Goal: Task Accomplishment & Management: Use online tool/utility

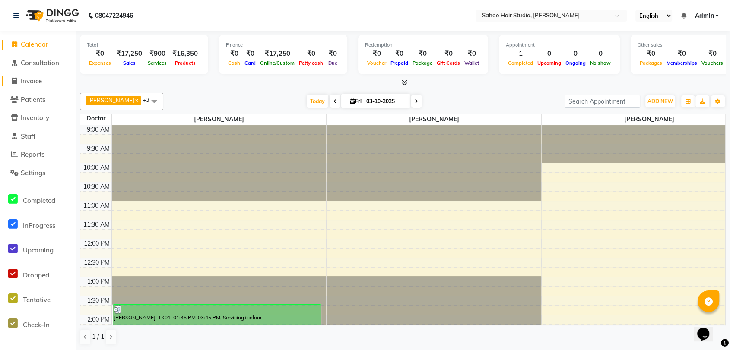
click at [36, 80] on span "Invoice" at bounding box center [31, 81] width 21 height 8
select select "service"
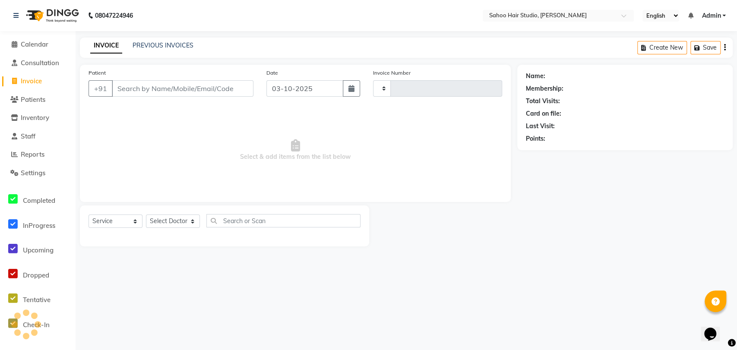
type input "0339"
select select "8465"
click at [163, 92] on input "Patient" at bounding box center [183, 88] width 142 height 16
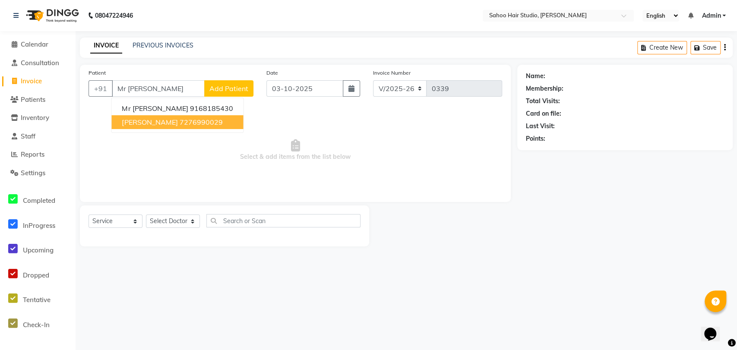
click at [178, 117] on button "[PERSON_NAME] 7276990029" at bounding box center [177, 122] width 132 height 14
type input "7276990029"
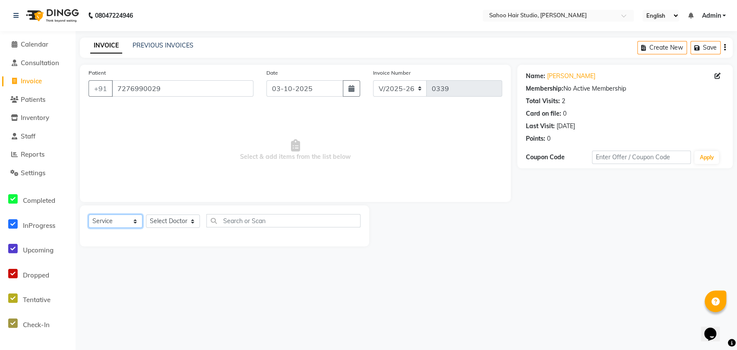
click at [102, 221] on select "Select Service Product Membership Package Voucher Prepaid Gift Card" at bounding box center [116, 221] width 54 height 13
click at [89, 215] on select "Select Service Product Membership Package Voucher Prepaid Gift Card" at bounding box center [116, 221] width 54 height 13
click at [152, 222] on select "Select Doctor [PERSON_NAME] [PERSON_NAME] [PERSON_NAME]" at bounding box center [173, 221] width 54 height 13
select select "82639"
click at [146, 215] on select "Select Doctor [PERSON_NAME] [PERSON_NAME] [PERSON_NAME]" at bounding box center [173, 221] width 54 height 13
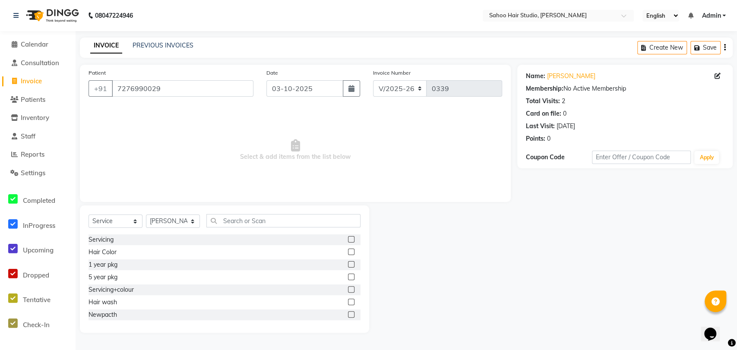
click at [348, 289] on label at bounding box center [351, 289] width 6 height 6
click at [348, 289] on input "checkbox" at bounding box center [351, 290] width 6 height 6
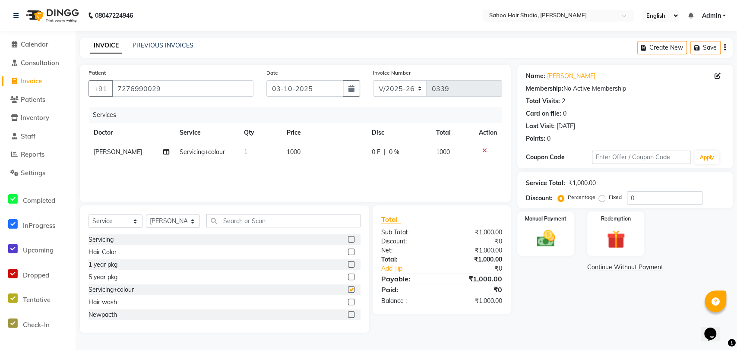
checkbox input "false"
click at [635, 199] on input "0" at bounding box center [665, 197] width 76 height 13
type input "10"
click at [550, 244] on img at bounding box center [545, 239] width 31 height 22
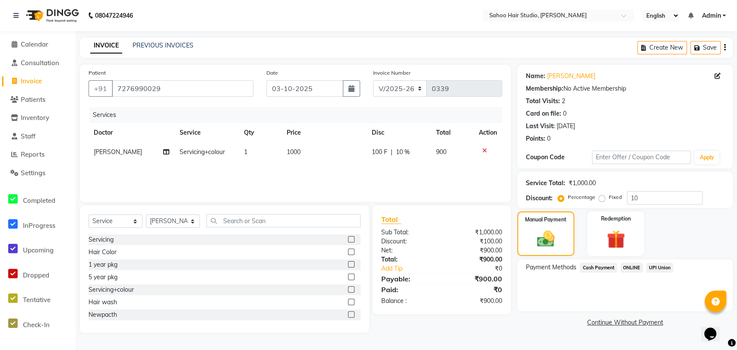
click at [599, 269] on span "Cash Payment" at bounding box center [598, 268] width 37 height 10
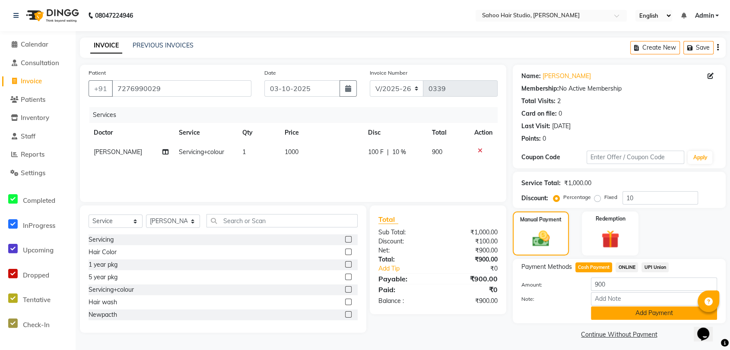
click at [617, 315] on button "Add Payment" at bounding box center [654, 313] width 126 height 13
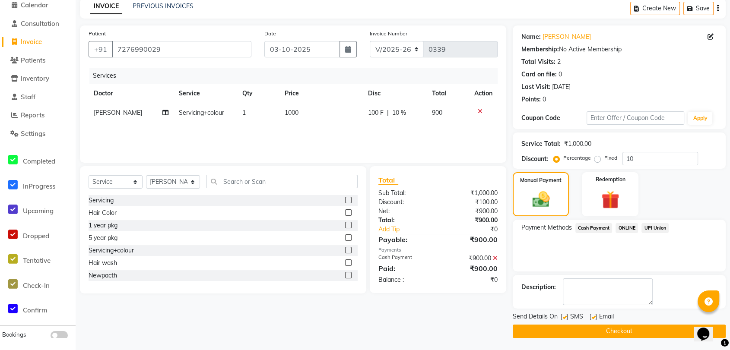
scroll to position [40, 0]
click at [564, 316] on label at bounding box center [564, 317] width 6 height 6
click at [564, 316] on input "checkbox" at bounding box center [564, 317] width 6 height 6
checkbox input "false"
click at [575, 330] on button "Checkout" at bounding box center [619, 330] width 213 height 13
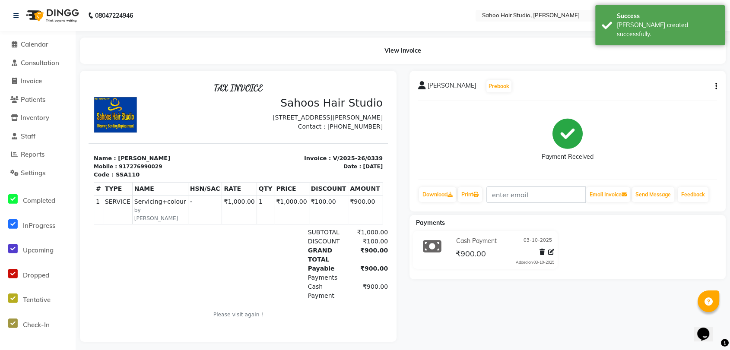
select select "service"
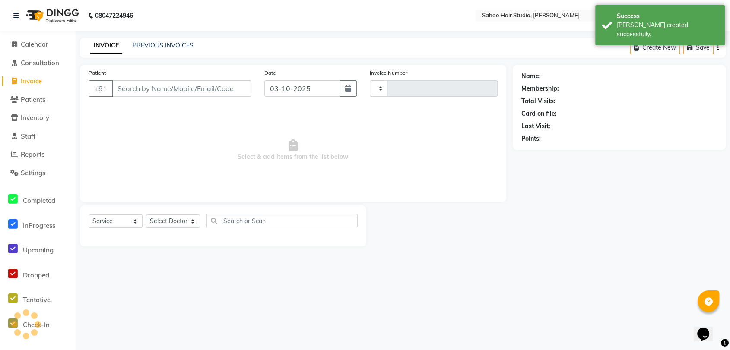
type input "0340"
select select "8465"
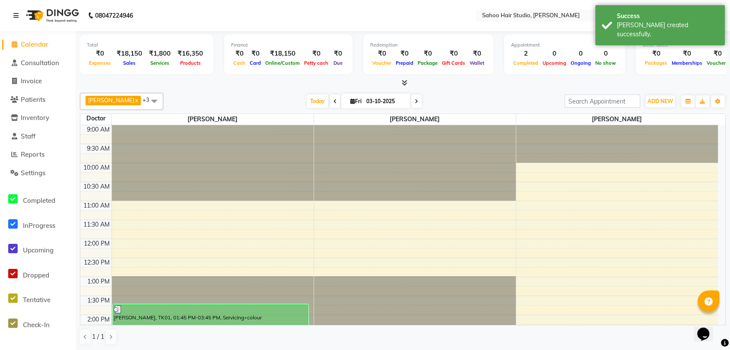
click at [403, 82] on icon at bounding box center [405, 82] width 6 height 6
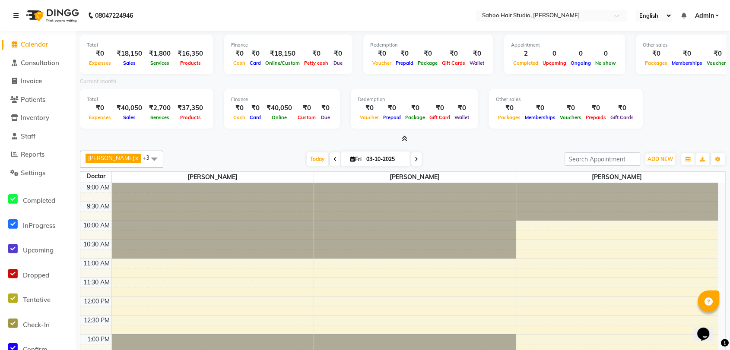
click at [404, 136] on icon at bounding box center [405, 139] width 6 height 6
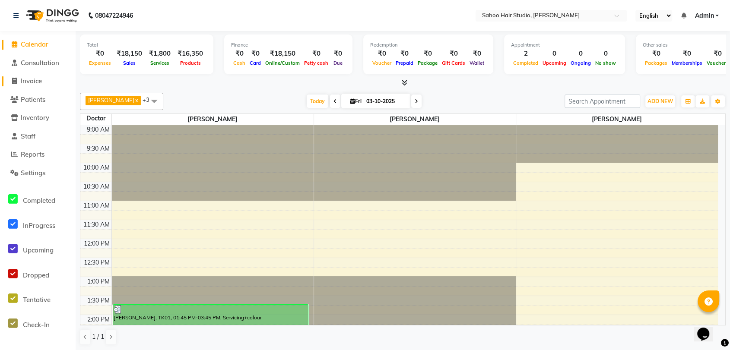
click at [31, 80] on span "Invoice" at bounding box center [31, 81] width 21 height 8
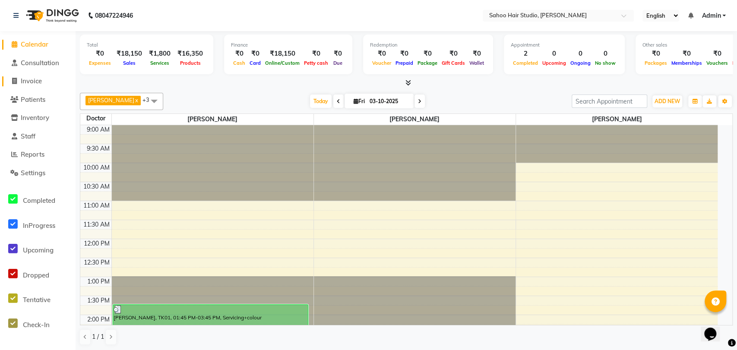
select select "8465"
select select "service"
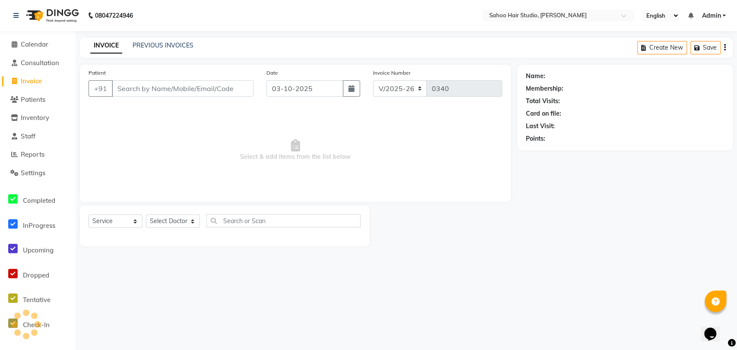
click at [140, 86] on input "Patient" at bounding box center [183, 88] width 142 height 16
type input "U"
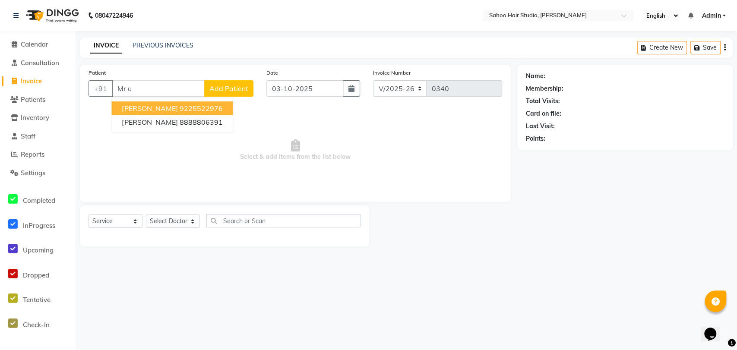
click at [174, 106] on span "[PERSON_NAME]" at bounding box center [150, 108] width 56 height 9
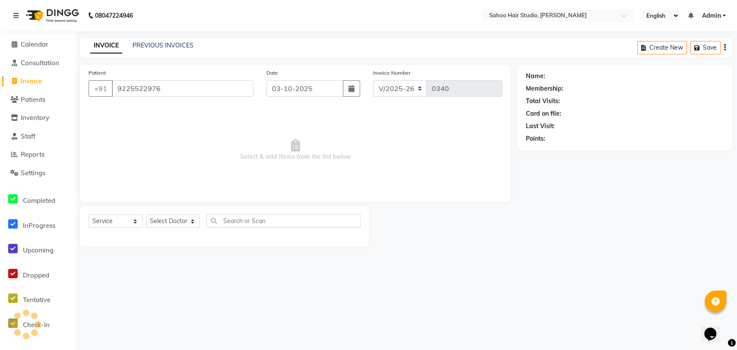
type input "9225522976"
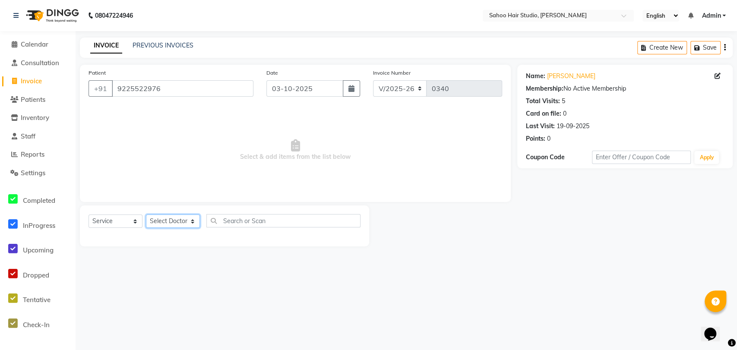
click at [162, 221] on select "Select Doctor [PERSON_NAME] [PERSON_NAME] [PERSON_NAME]" at bounding box center [173, 221] width 54 height 13
select select "82639"
click at [146, 215] on select "Select Doctor [PERSON_NAME] [PERSON_NAME] [PERSON_NAME]" at bounding box center [173, 221] width 54 height 13
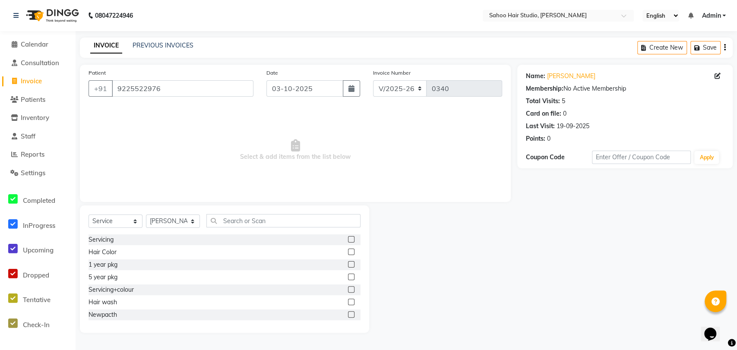
click at [348, 238] on label at bounding box center [351, 239] width 6 height 6
click at [348, 238] on input "checkbox" at bounding box center [351, 240] width 6 height 6
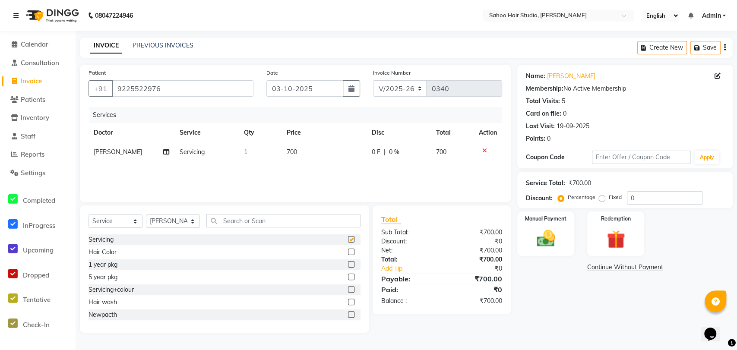
checkbox input "false"
click at [557, 242] on img at bounding box center [545, 239] width 31 height 22
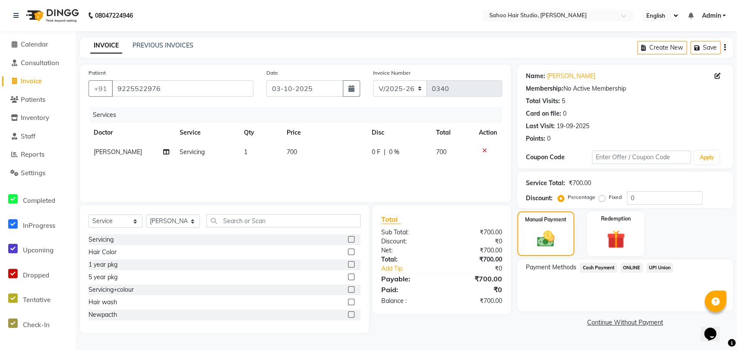
click at [631, 268] on span "ONLINE" at bounding box center [632, 268] width 22 height 10
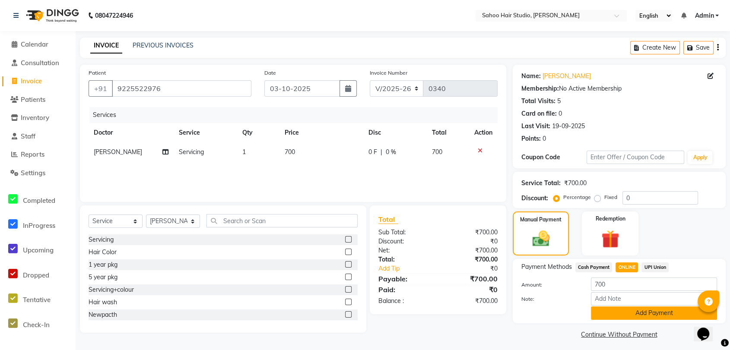
click at [615, 310] on button "Add Payment" at bounding box center [654, 313] width 126 height 13
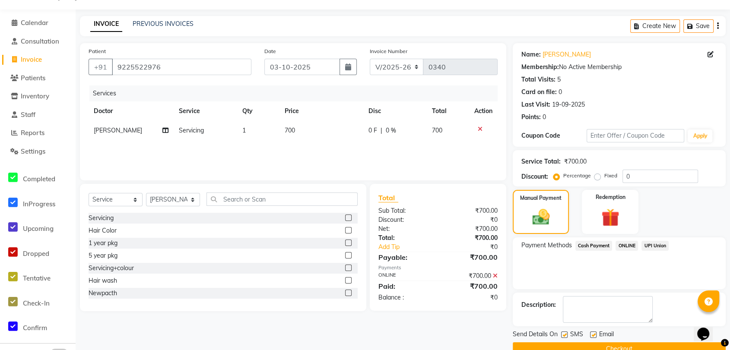
scroll to position [40, 0]
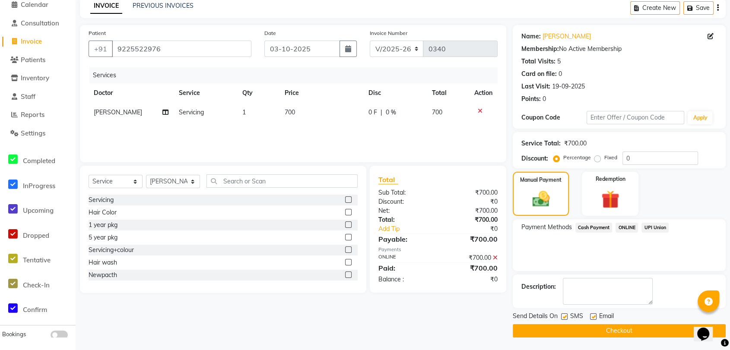
click at [563, 317] on label at bounding box center [564, 317] width 6 height 6
click at [563, 317] on input "checkbox" at bounding box center [564, 317] width 6 height 6
checkbox input "false"
click at [576, 331] on button "Checkout" at bounding box center [619, 330] width 213 height 13
